Goal: Answer question/provide support: Share knowledge or assist other users

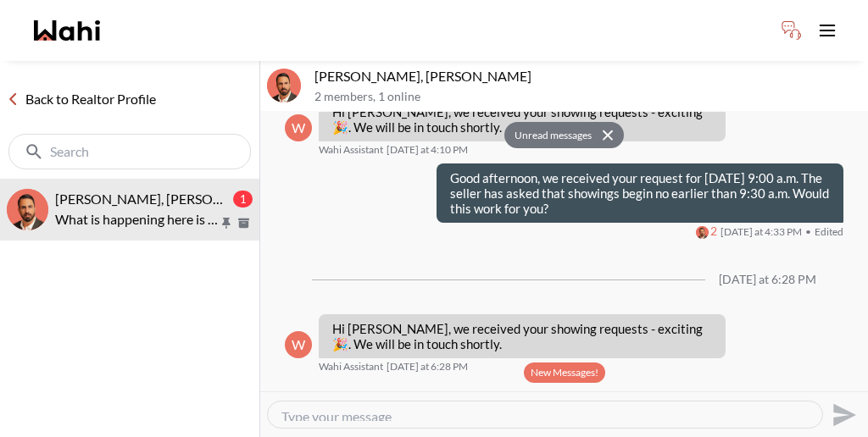
scroll to position [1717, 0]
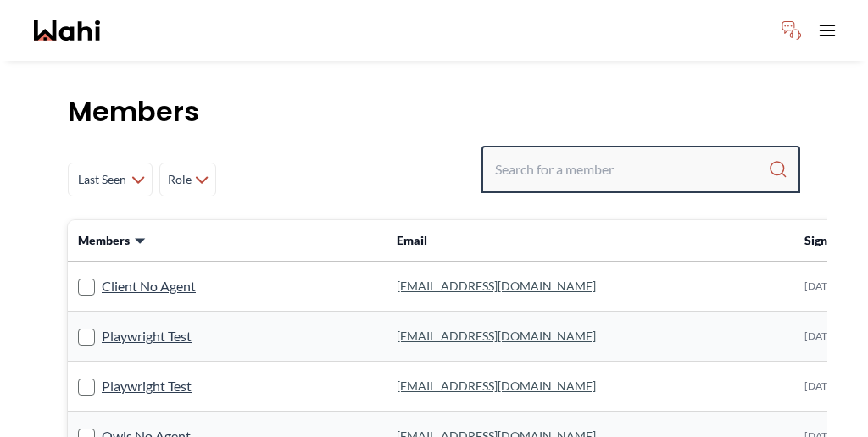
click at [652, 154] on input "Search input" at bounding box center [631, 169] width 273 height 31
paste input "Cheryl"
type input "Cheryl"
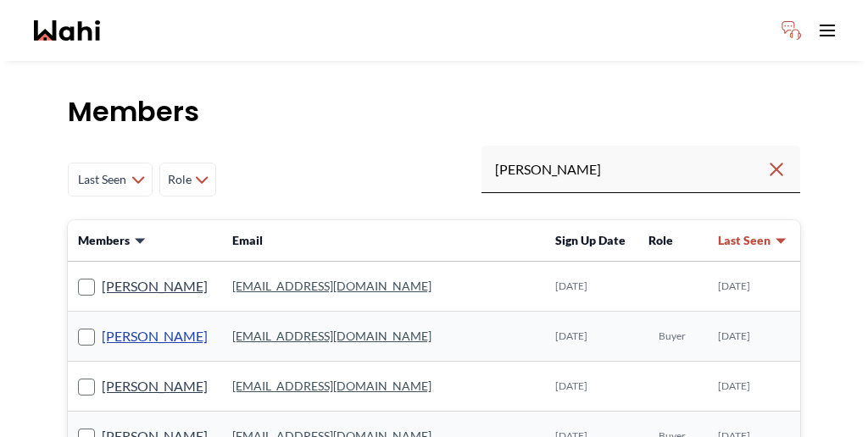
click at [110, 325] on link "Cheryl Zanetti" at bounding box center [155, 336] width 106 height 22
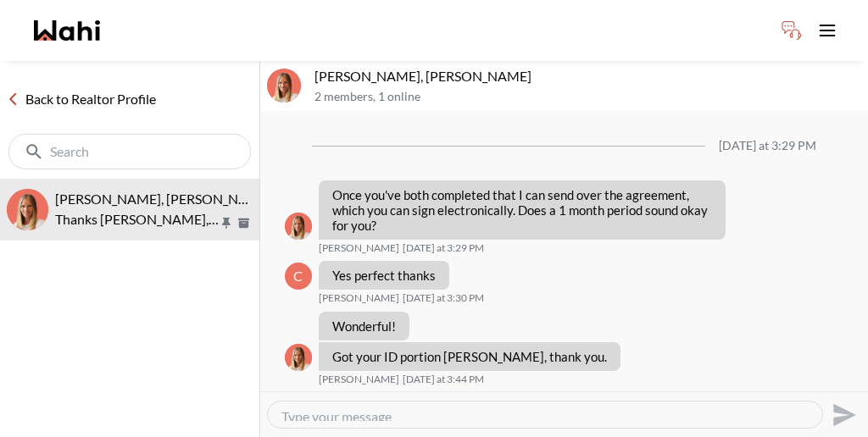
scroll to position [1382, 0]
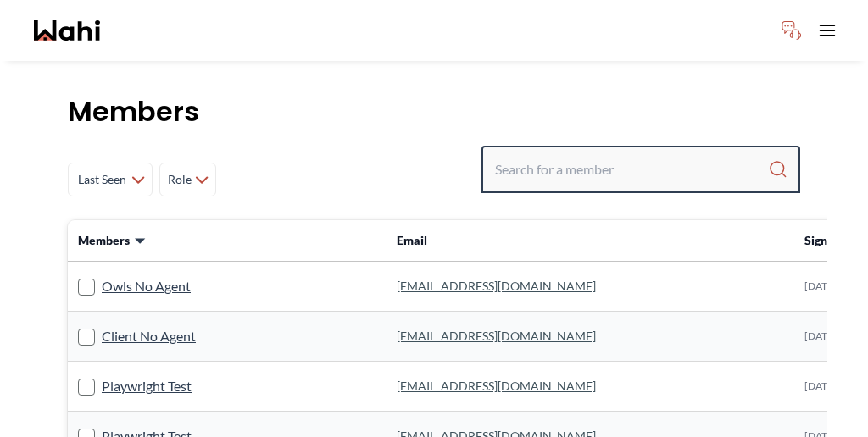
click at [660, 154] on input "Search input" at bounding box center [631, 169] width 273 height 31
paste input "[PERSON_NAME]"
type input "[PERSON_NAME]"
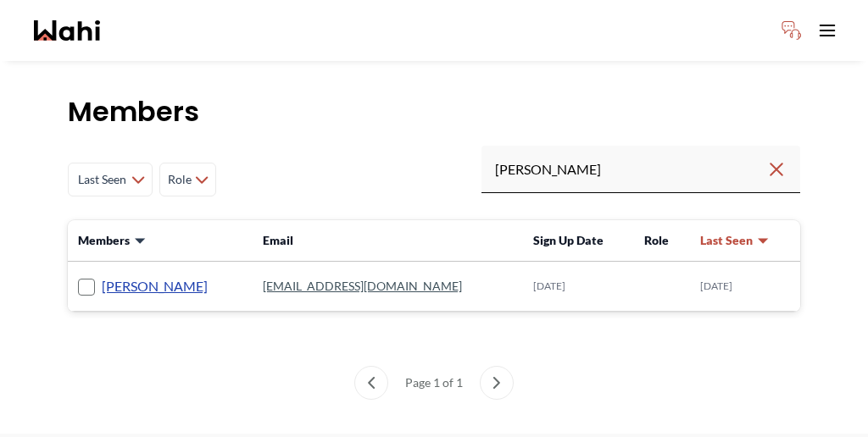
click at [125, 275] on link "[PERSON_NAME]" at bounding box center [155, 286] width 106 height 22
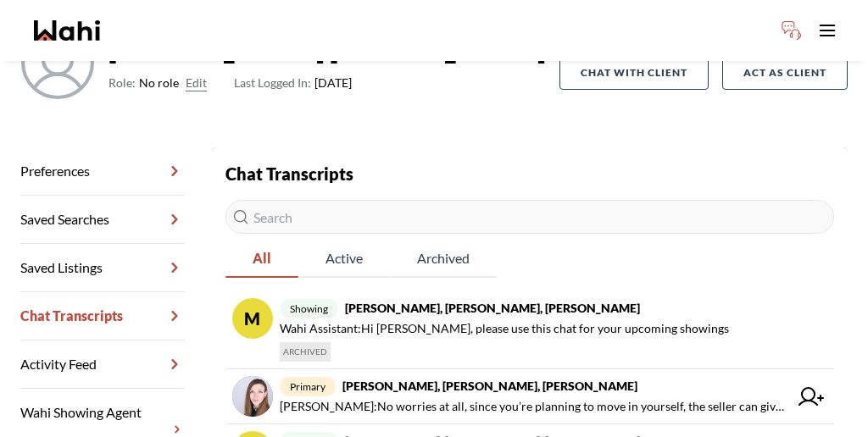
scroll to position [162, 0]
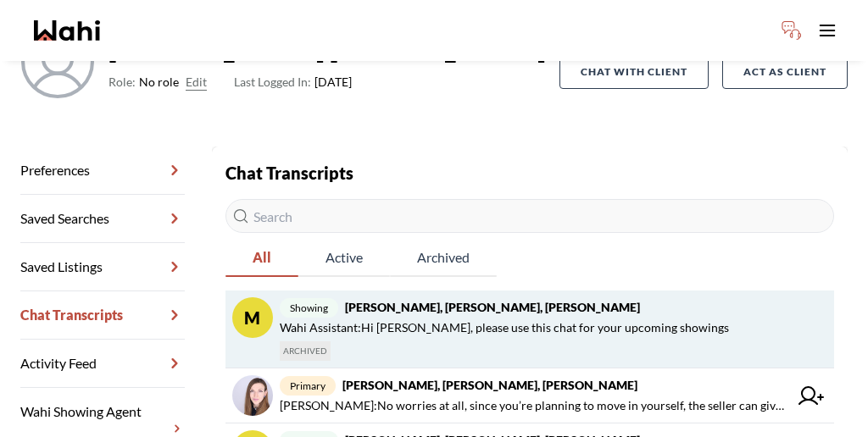
click at [453, 297] on div "showing [PERSON_NAME], [PERSON_NAME], [PERSON_NAME], [PERSON_NAME] Assistant : …" at bounding box center [550, 329] width 541 height 64
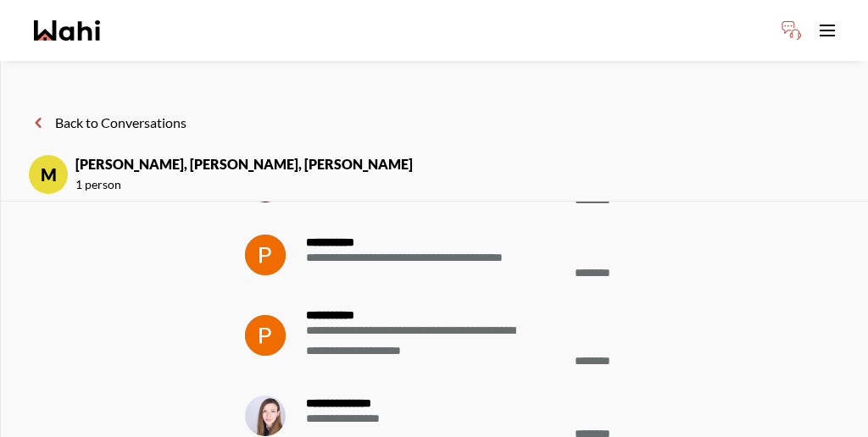
scroll to position [-465, 0]
